Goal: Task Accomplishment & Management: Use online tool/utility

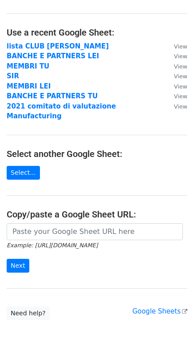
scroll to position [33, 0]
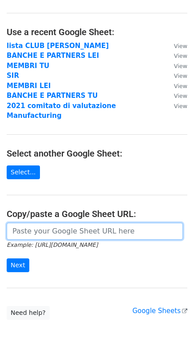
click at [32, 223] on input "url" at bounding box center [95, 231] width 177 height 17
paste input "https://docs.google.com/spreadsheets/d/1eyQLuEW01uxsWcPJ9e696gcxr5RRFsqxPVUk_a5…"
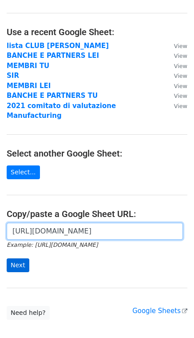
type input "https://docs.google.com/spreadsheets/d/1eyQLuEW01uxsWcPJ9e696gcxr5RRFsqxPVUk_a5…"
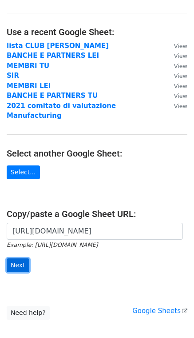
scroll to position [0, 0]
click at [19, 258] on input "Next" at bounding box center [18, 265] width 23 height 14
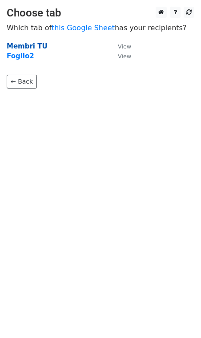
click at [29, 47] on strong "Membri TU" at bounding box center [27, 46] width 41 height 8
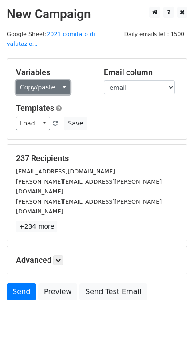
click at [63, 80] on link "Copy/paste..." at bounding box center [43, 87] width 54 height 14
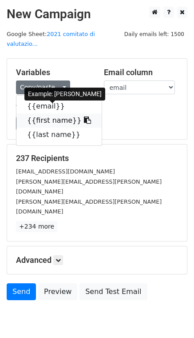
click at [47, 113] on link "{{first name}}" at bounding box center [58, 120] width 85 height 14
